Goal: Transaction & Acquisition: Purchase product/service

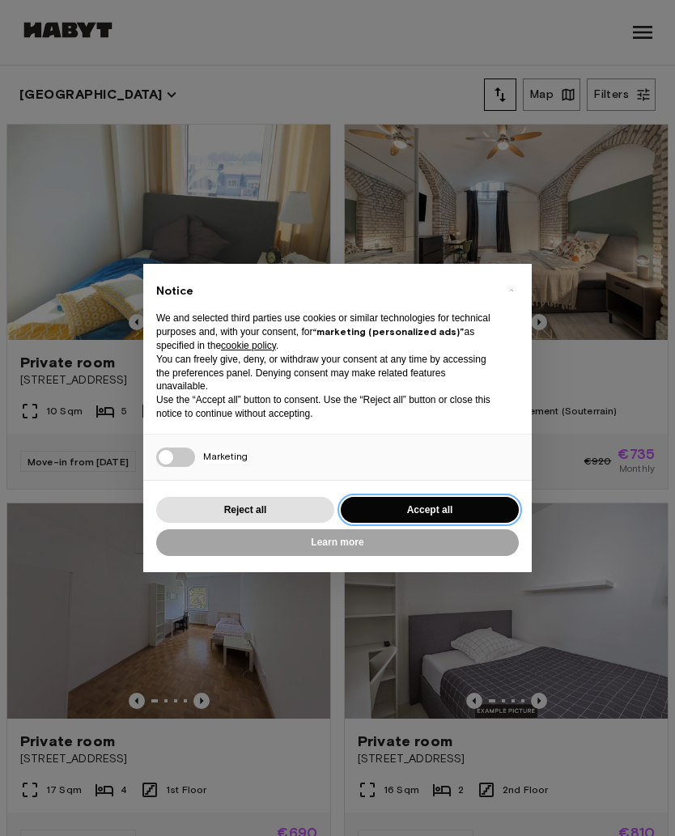
click at [394, 513] on button "Accept all" at bounding box center [430, 510] width 178 height 27
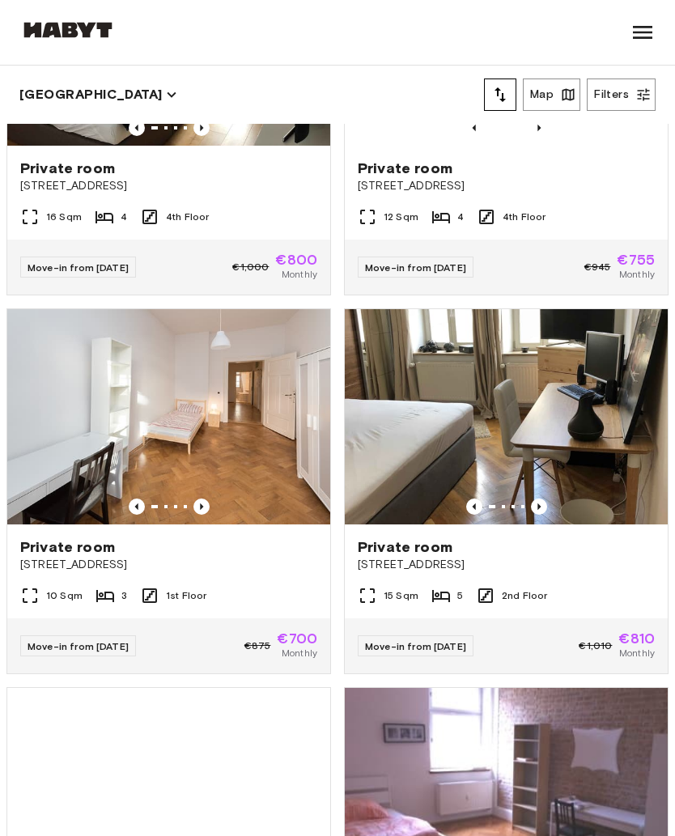
scroll to position [5380, 0]
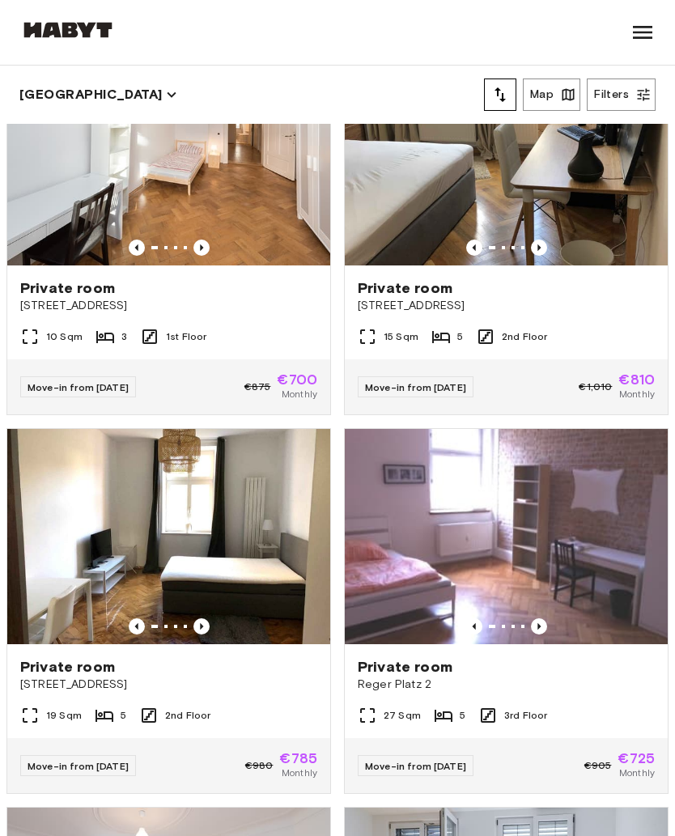
click at [626, 102] on button "Filters" at bounding box center [621, 95] width 69 height 32
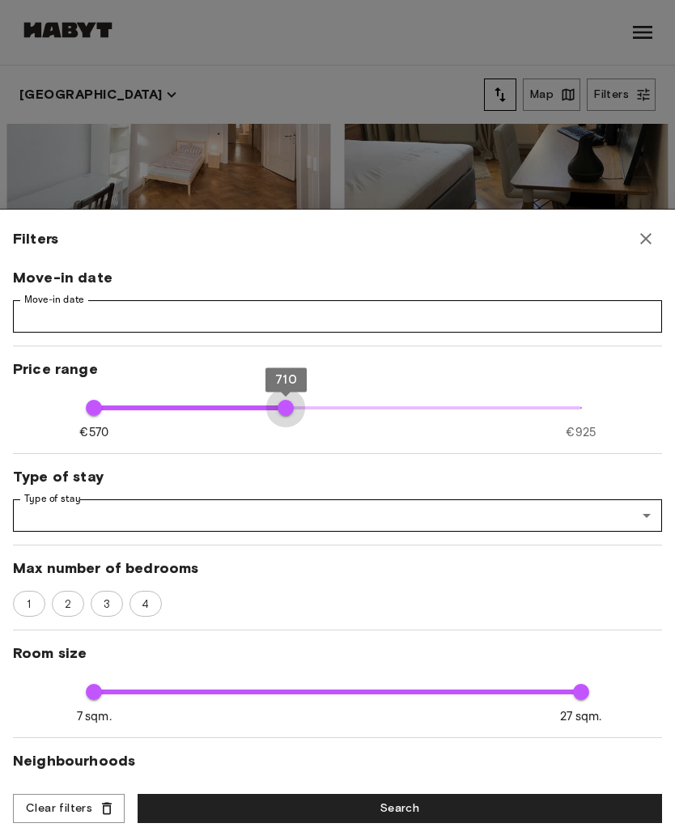
type input "***"
click at [201, 812] on button "Search" at bounding box center [400, 809] width 525 height 30
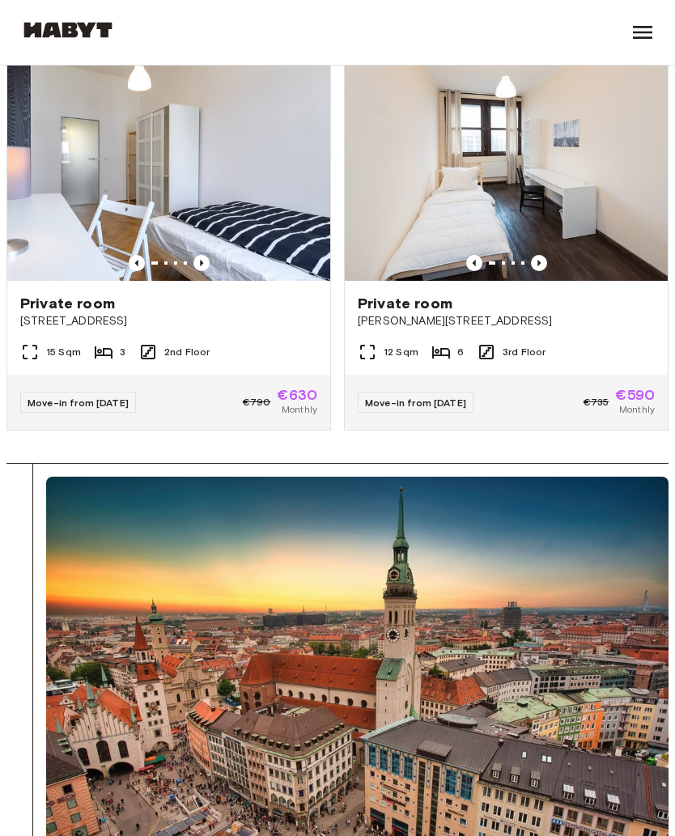
scroll to position [4611, 0]
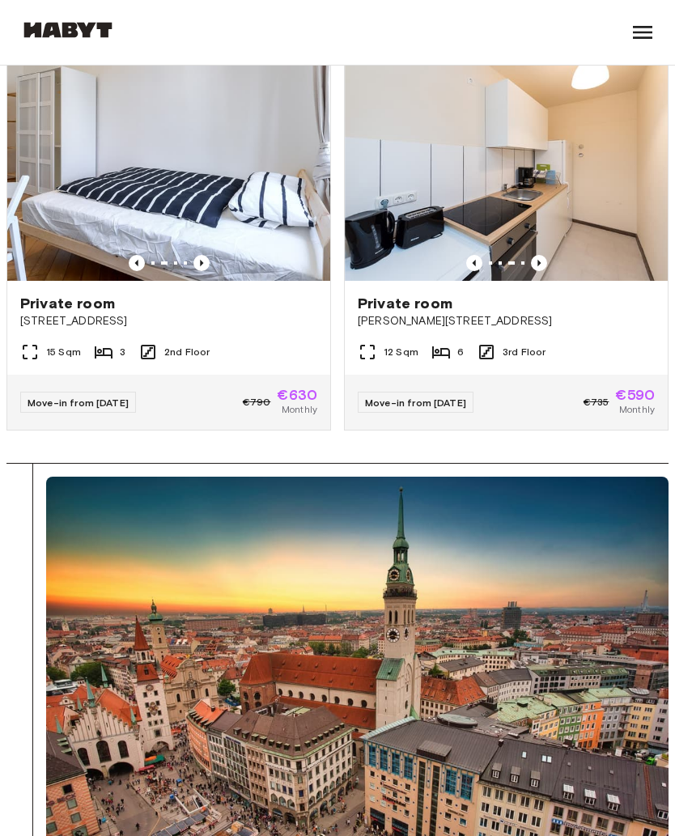
click at [572, 202] on img at bounding box center [506, 173] width 323 height 215
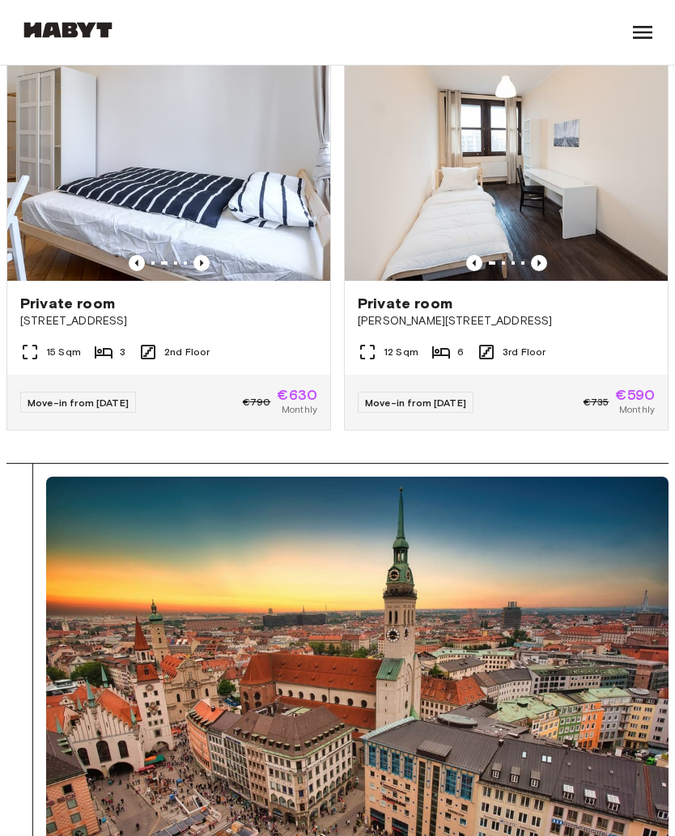
click at [559, 359] on div "12 Sqm 6 3rd Floor" at bounding box center [506, 358] width 323 height 32
